Goal: Task Accomplishment & Management: Complete application form

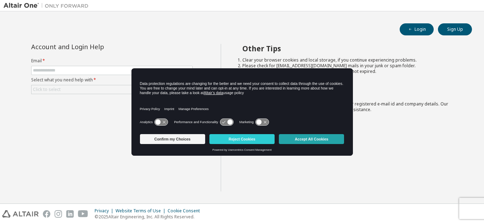
click at [309, 140] on button "Accept All Cookies" at bounding box center [311, 139] width 65 height 10
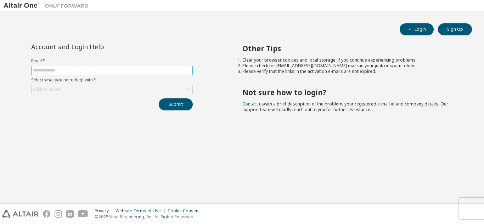
click at [117, 67] on span at bounding box center [112, 70] width 162 height 9
click at [115, 67] on span at bounding box center [112, 70] width 162 height 9
click at [103, 86] on form "Email * Select what you need help with * Click to select" at bounding box center [112, 76] width 162 height 36
click at [425, 29] on button "Login" at bounding box center [417, 29] width 34 height 12
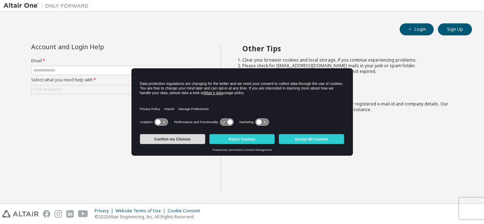
click at [190, 142] on button "Confirm my Choices" at bounding box center [172, 139] width 65 height 10
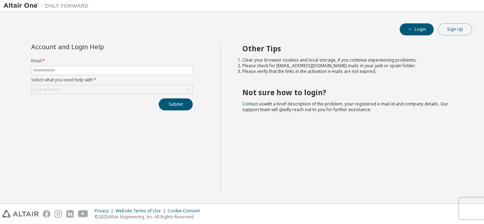
click at [461, 30] on button "Sign Up" at bounding box center [455, 29] width 34 height 12
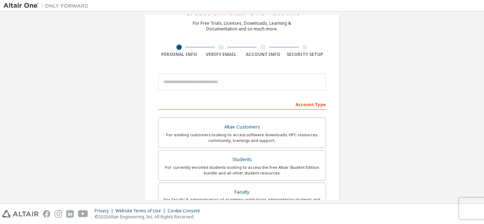
scroll to position [71, 0]
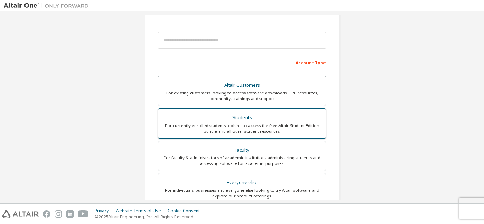
click at [277, 118] on div "Students" at bounding box center [242, 118] width 159 height 10
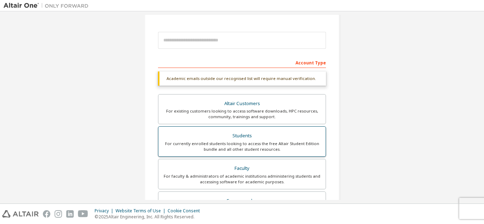
click at [272, 136] on div "Students" at bounding box center [242, 136] width 159 height 10
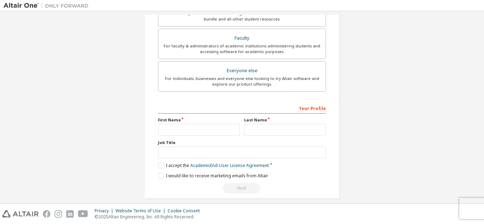
scroll to position [208, 0]
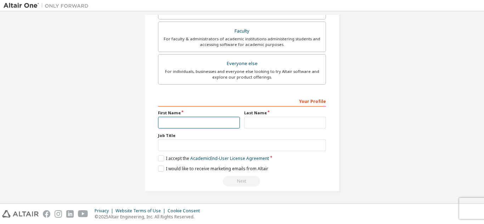
click at [196, 119] on input "text" at bounding box center [199, 123] width 82 height 12
type input "*******"
click at [255, 130] on div "Your Profile First Name ******* Last Name Job Title Please provide State/Provin…" at bounding box center [242, 141] width 168 height 92
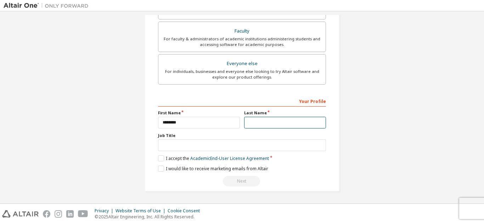
click at [260, 119] on input "text" at bounding box center [285, 123] width 82 height 12
type input "*******"
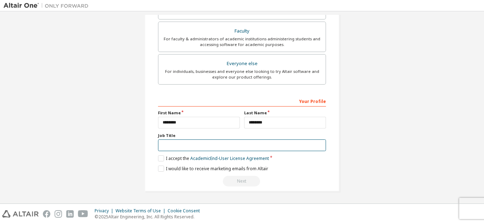
click at [164, 145] on input "text" at bounding box center [242, 146] width 168 height 12
type input "*******"
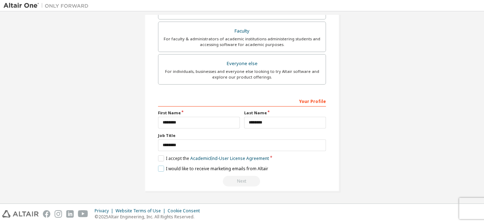
click at [161, 166] on label "I would like to receive marketing emails from Altair" at bounding box center [213, 169] width 110 height 6
click at [160, 157] on label "I accept the Academic End-User License Agreement" at bounding box center [213, 159] width 111 height 6
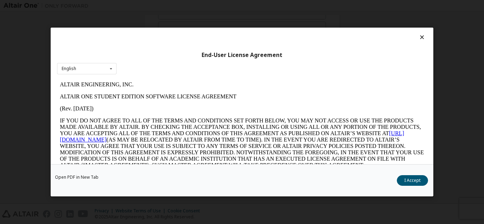
scroll to position [0, 0]
click at [408, 179] on button "I Accept" at bounding box center [412, 180] width 31 height 11
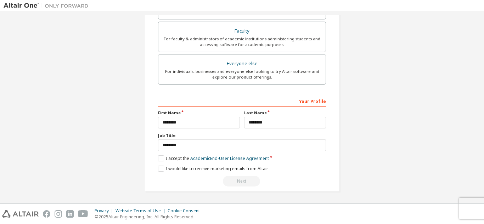
scroll to position [31, 0]
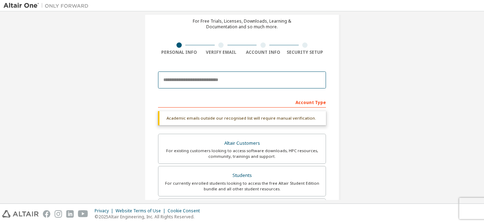
click at [223, 79] on input "email" at bounding box center [242, 80] width 168 height 17
type input "**********"
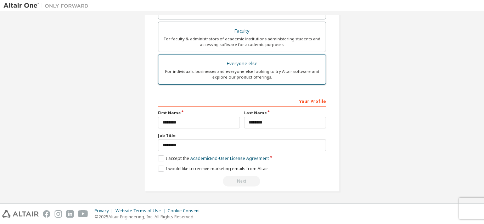
scroll to position [102, 0]
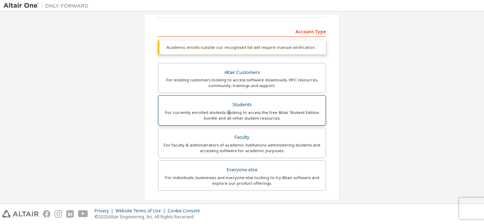
click at [228, 112] on div "For currently enrolled students looking to access the free Altair Student Editi…" at bounding box center [242, 115] width 159 height 11
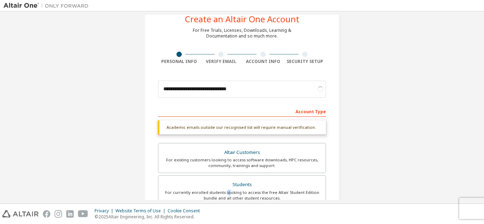
scroll to position [0, 0]
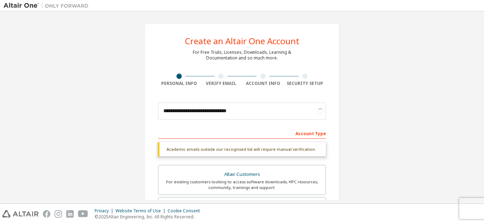
click at [307, 133] on div "Account Type" at bounding box center [242, 133] width 168 height 11
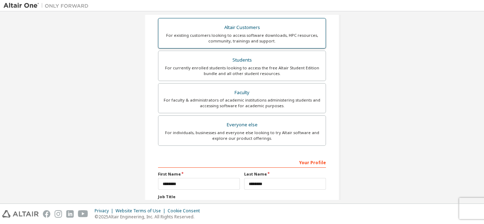
scroll to position [190, 0]
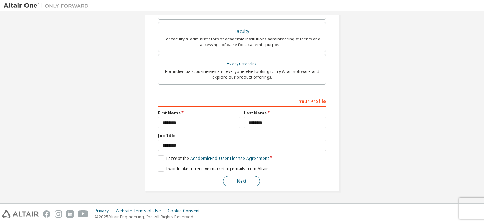
click at [245, 184] on button "Next" at bounding box center [241, 181] width 37 height 11
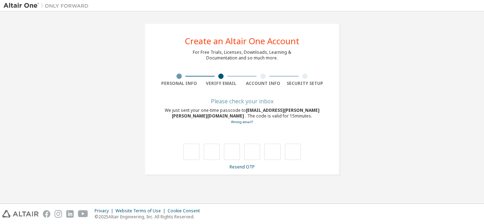
scroll to position [0, 0]
click at [188, 154] on input "text" at bounding box center [191, 152] width 16 height 16
type input "*"
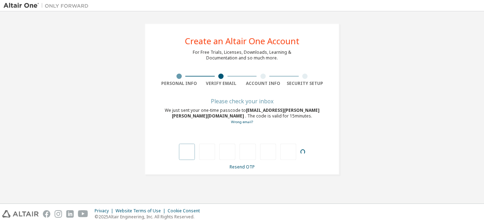
type input "*"
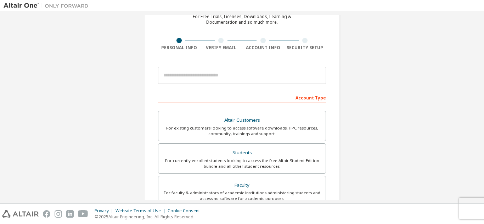
scroll to position [35, 0]
